Goal: Information Seeking & Learning: Find contact information

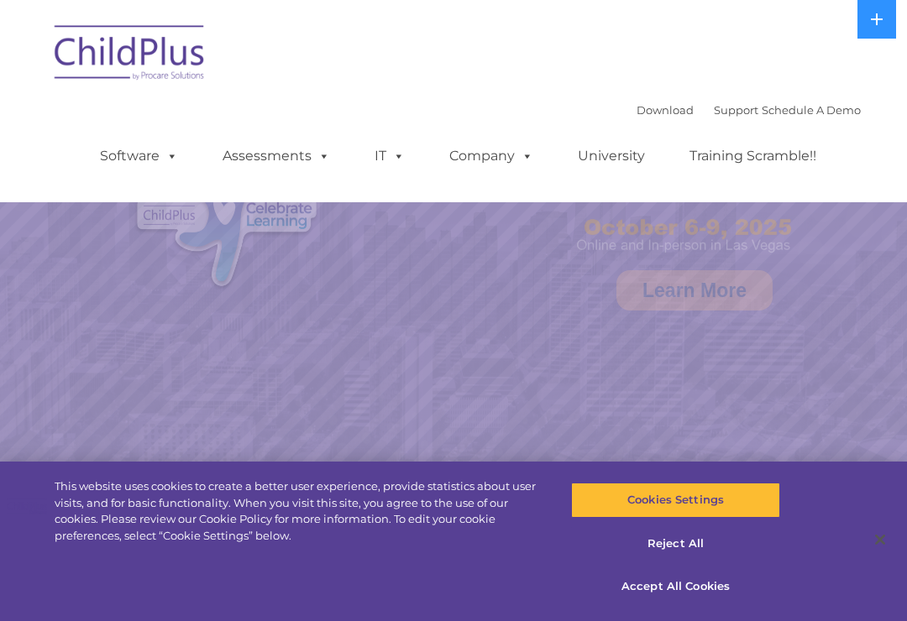
select select "MEDIUM"
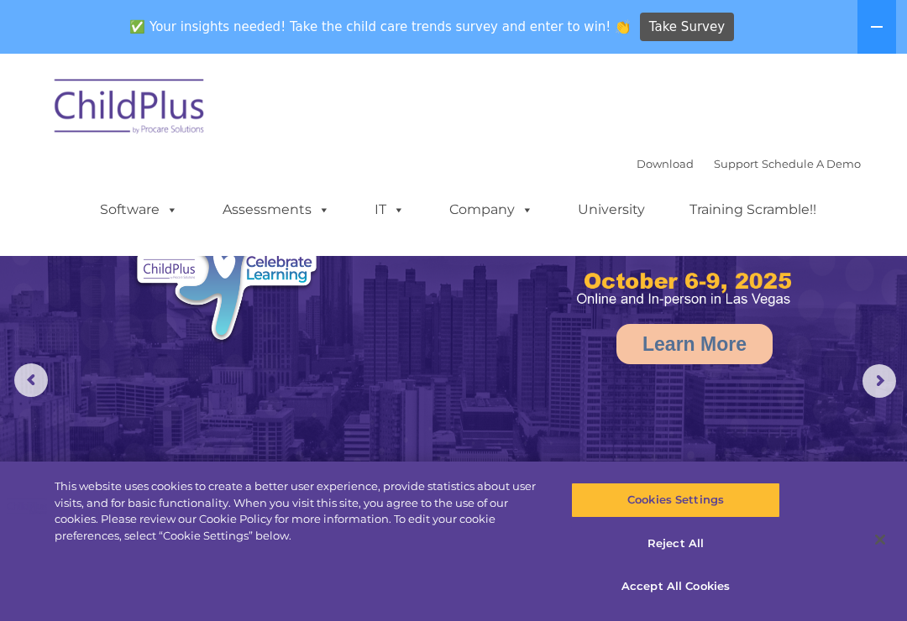
click at [871, 367] on rs-arrow at bounding box center [879, 381] width 34 height 34
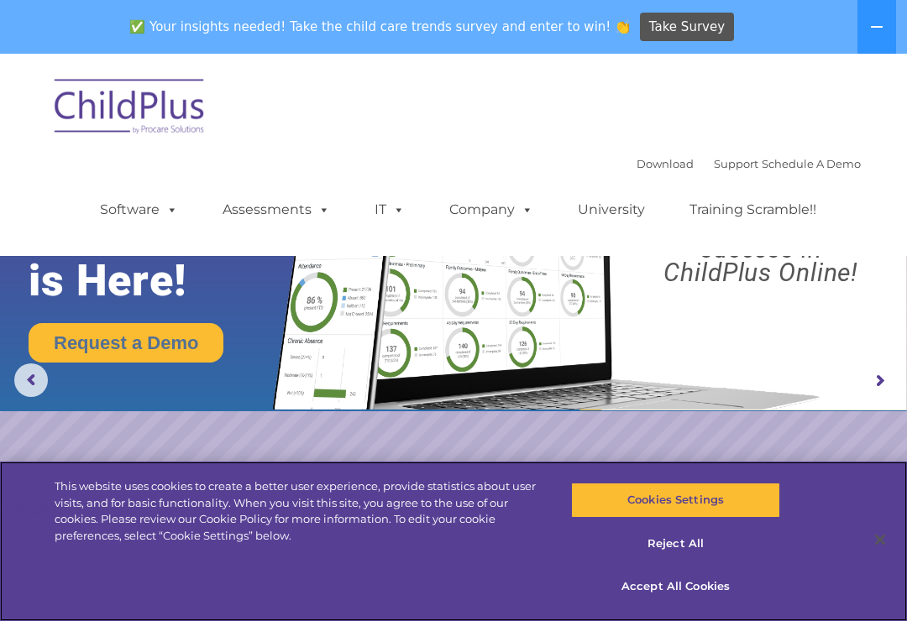
click at [338, 485] on div "This website uses cookies to create a better user experience, provide statistic…" at bounding box center [300, 511] width 490 height 65
click at [795, 561] on div "Cookies Settings Reject All Accept All Cookies" at bounding box center [680, 542] width 272 height 160
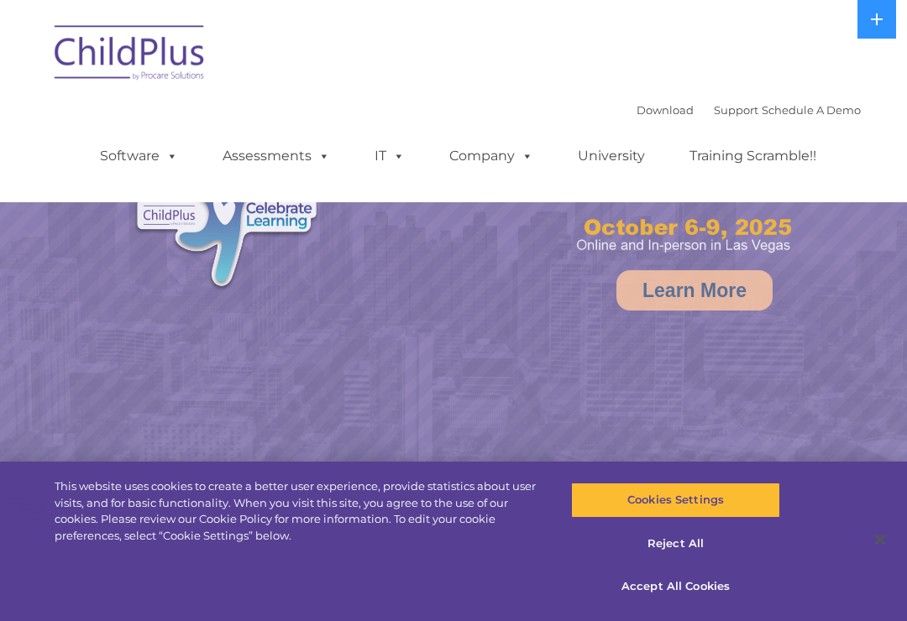
select select "MEDIUM"
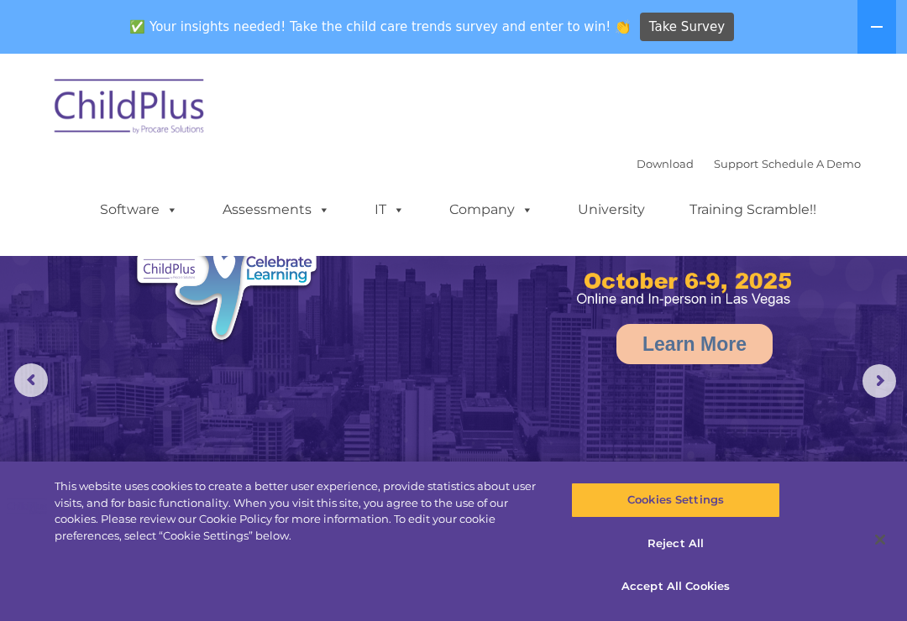
click at [171, 202] on span at bounding box center [169, 210] width 18 height 16
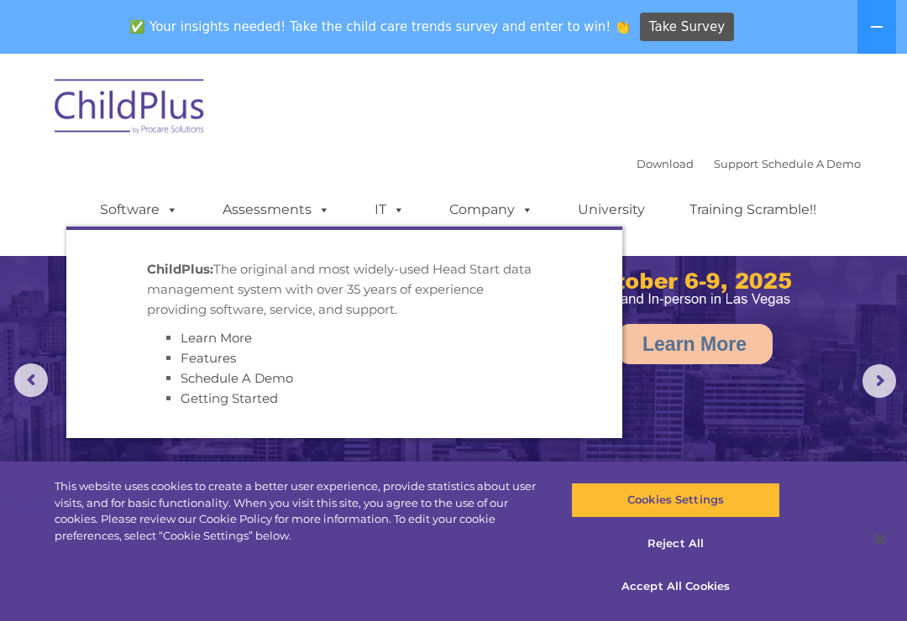
click at [301, 145] on div "Download Support | Schedule A Demo  MENU MENU Software ChildPlus: The original…" at bounding box center [453, 154] width 815 height 177
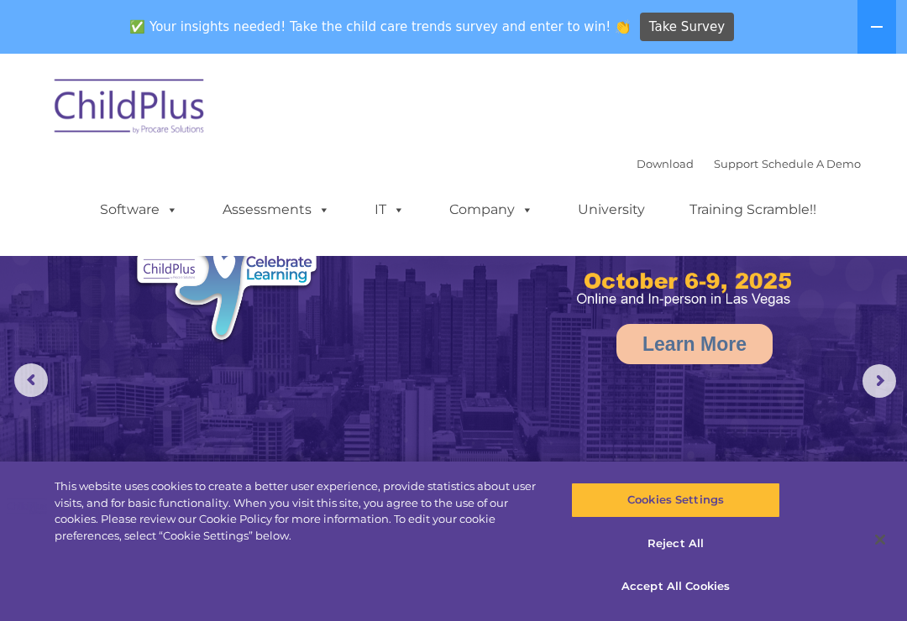
click at [248, 355] on img at bounding box center [453, 339] width 907 height 570
click at [714, 158] on link "Support" at bounding box center [736, 163] width 45 height 13
